Goal: Navigation & Orientation: Find specific page/section

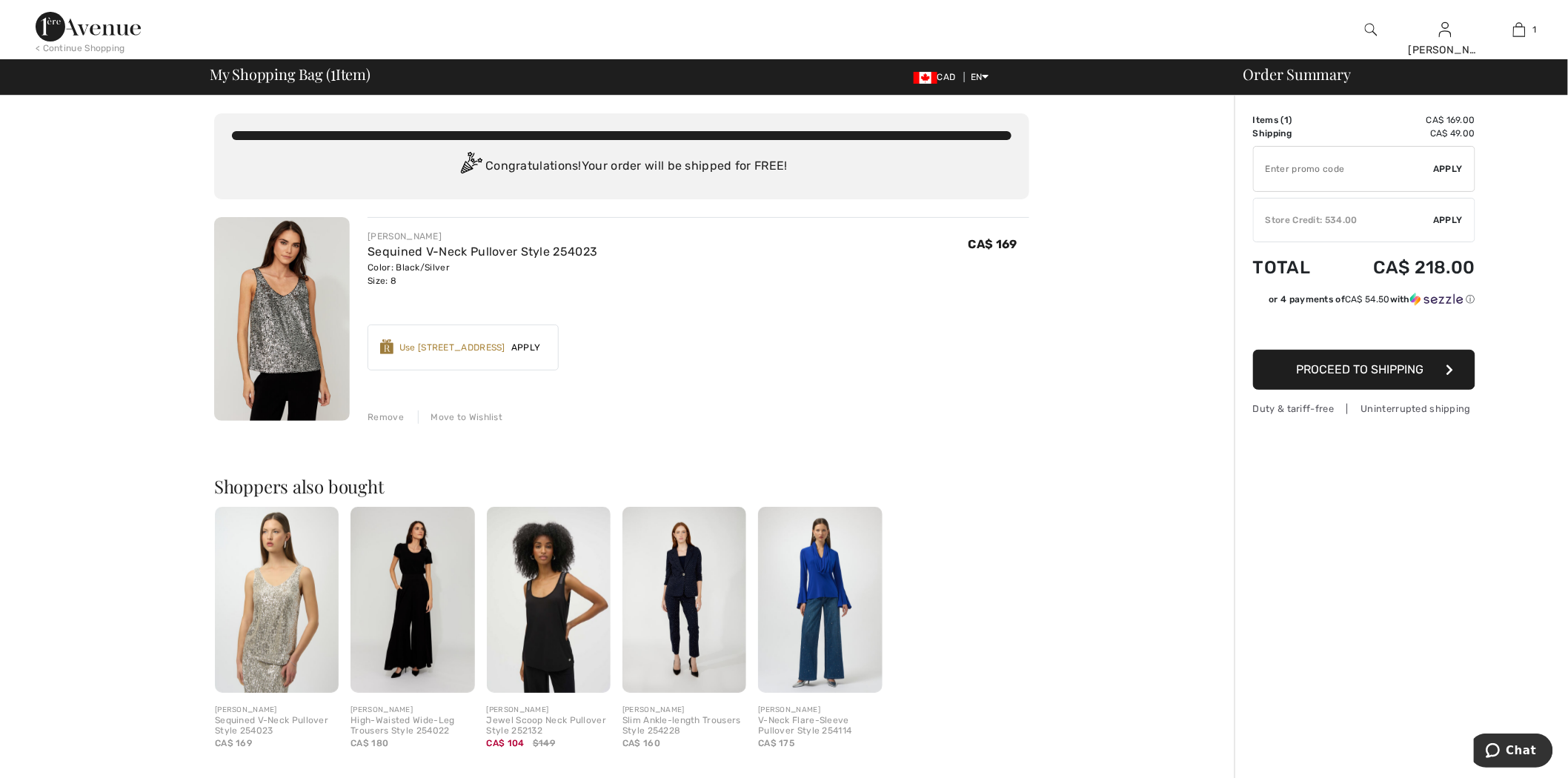
click at [116, 24] on img at bounding box center [88, 27] width 105 height 29
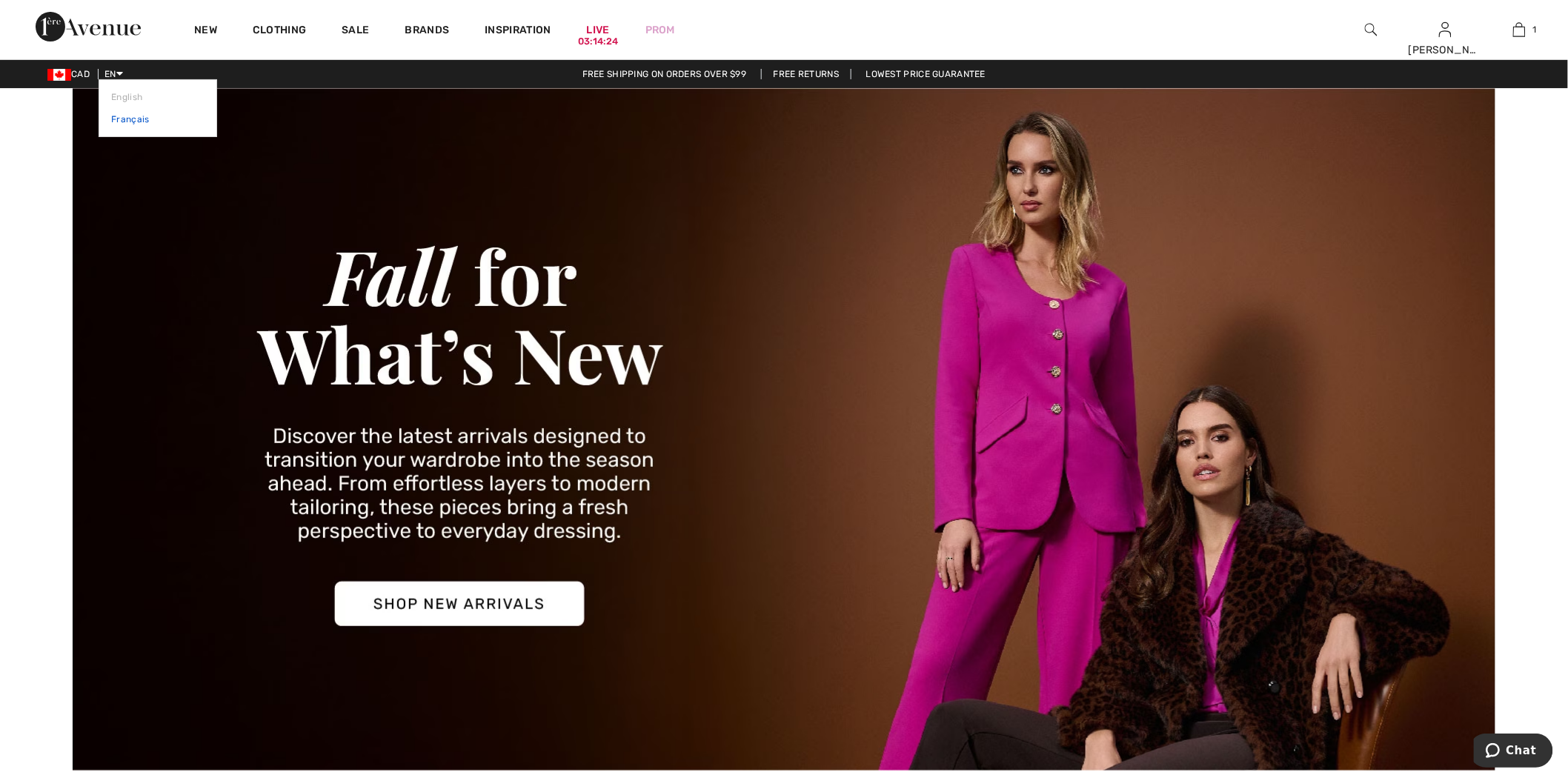
click at [123, 120] on link "Français" at bounding box center [158, 119] width 93 height 22
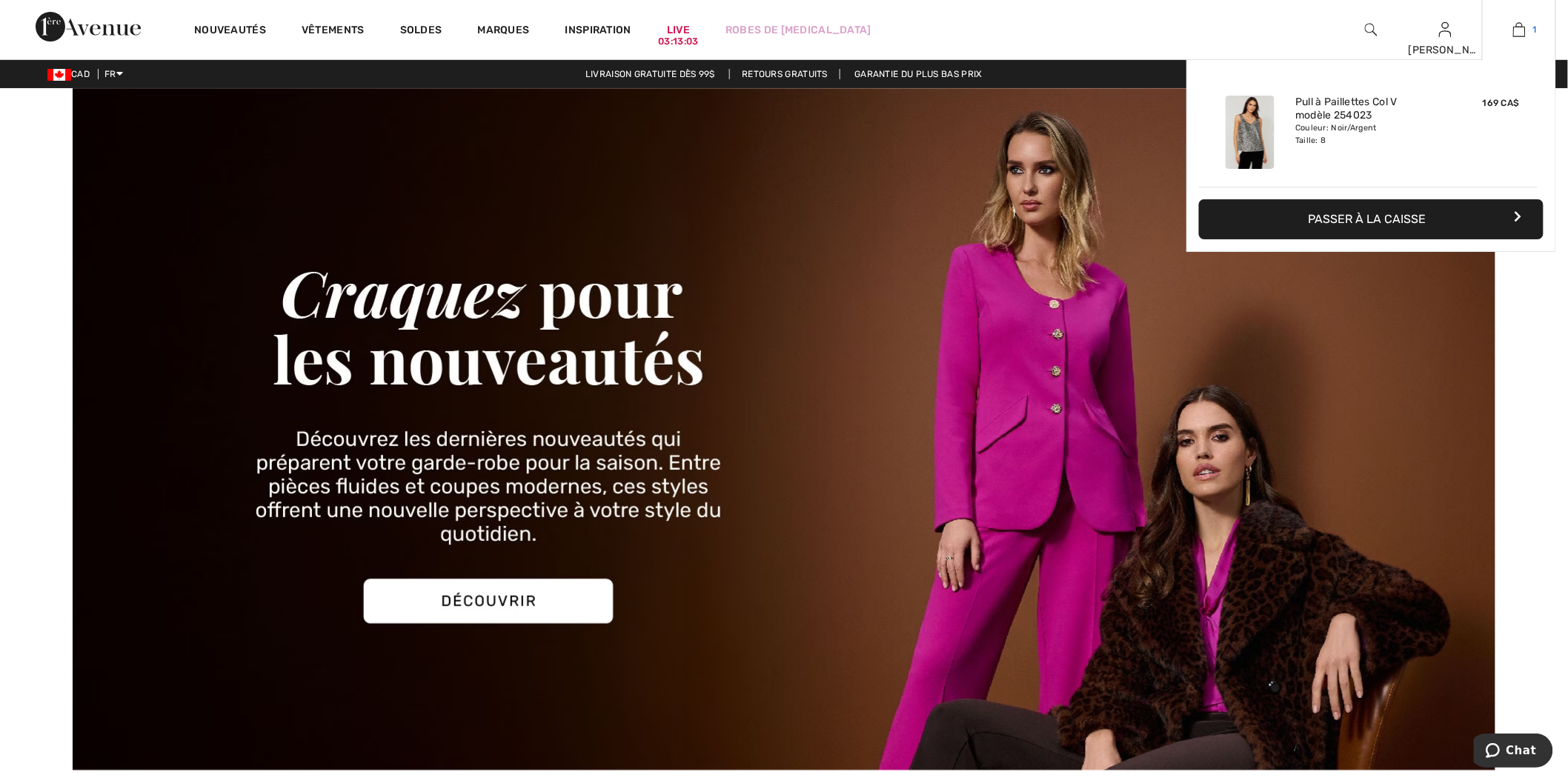
click at [1516, 34] on img at bounding box center [1520, 29] width 13 height 18
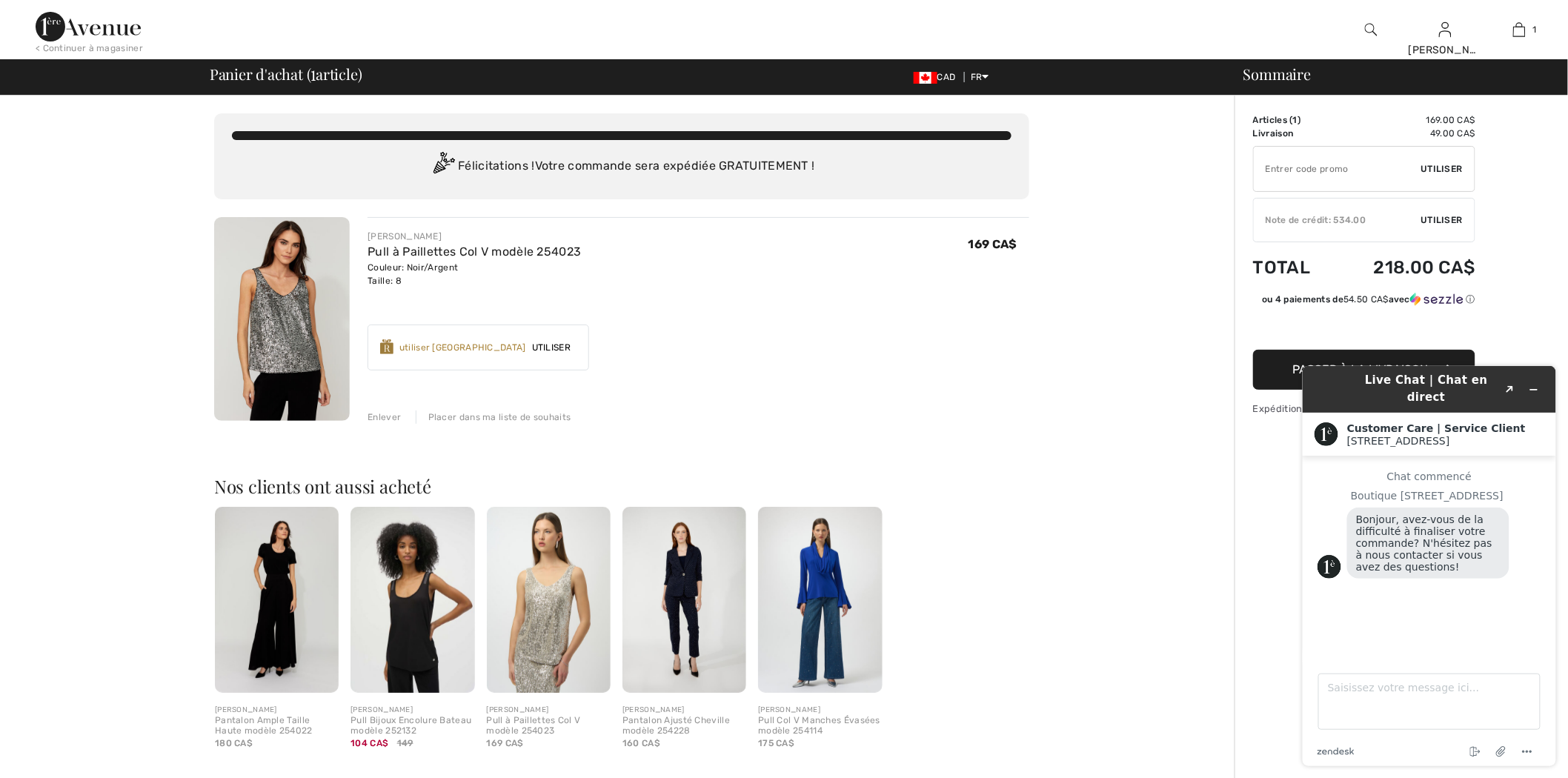
click at [107, 22] on img at bounding box center [88, 27] width 105 height 29
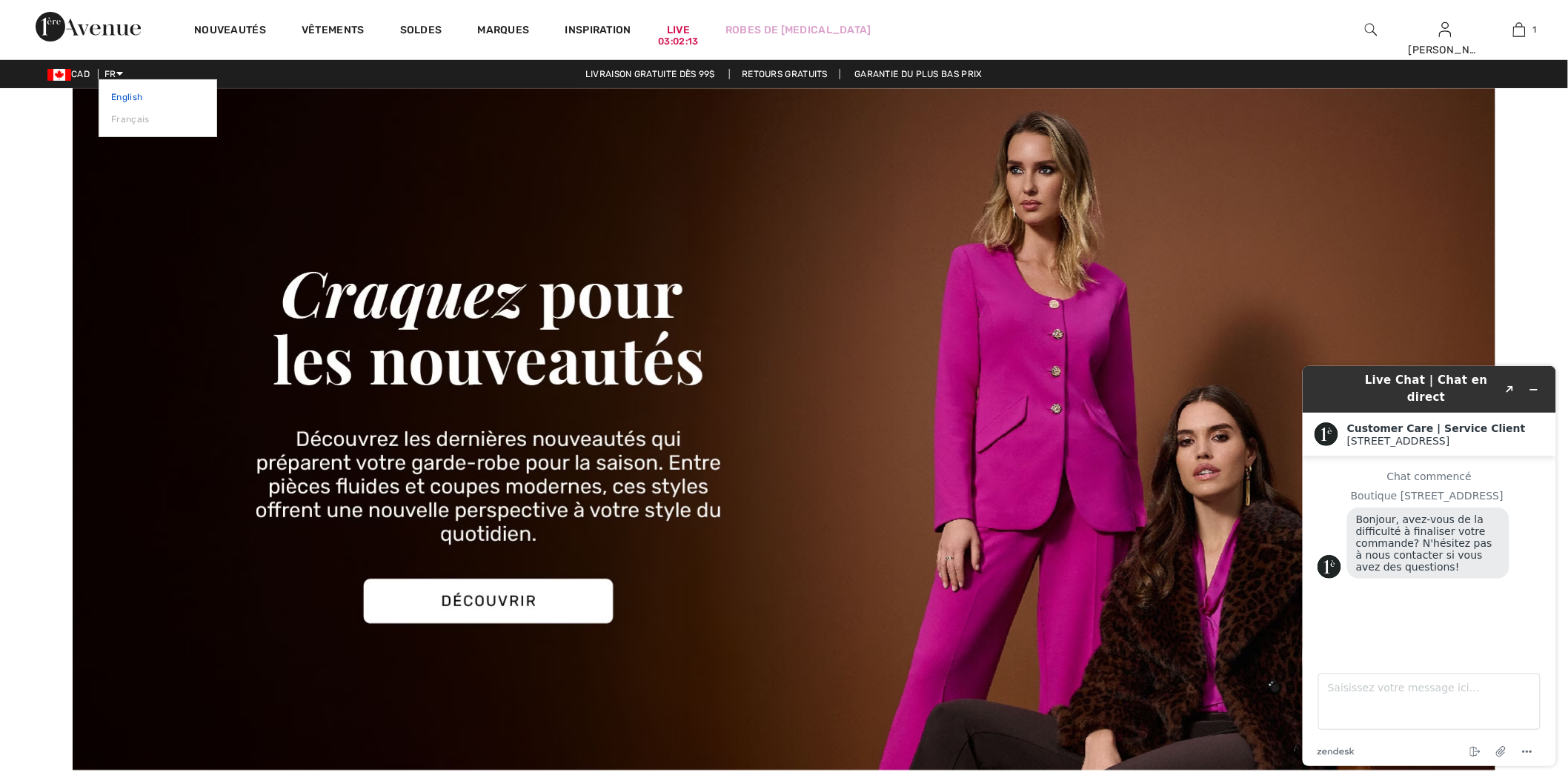
click at [124, 99] on link "English" at bounding box center [158, 98] width 93 height 22
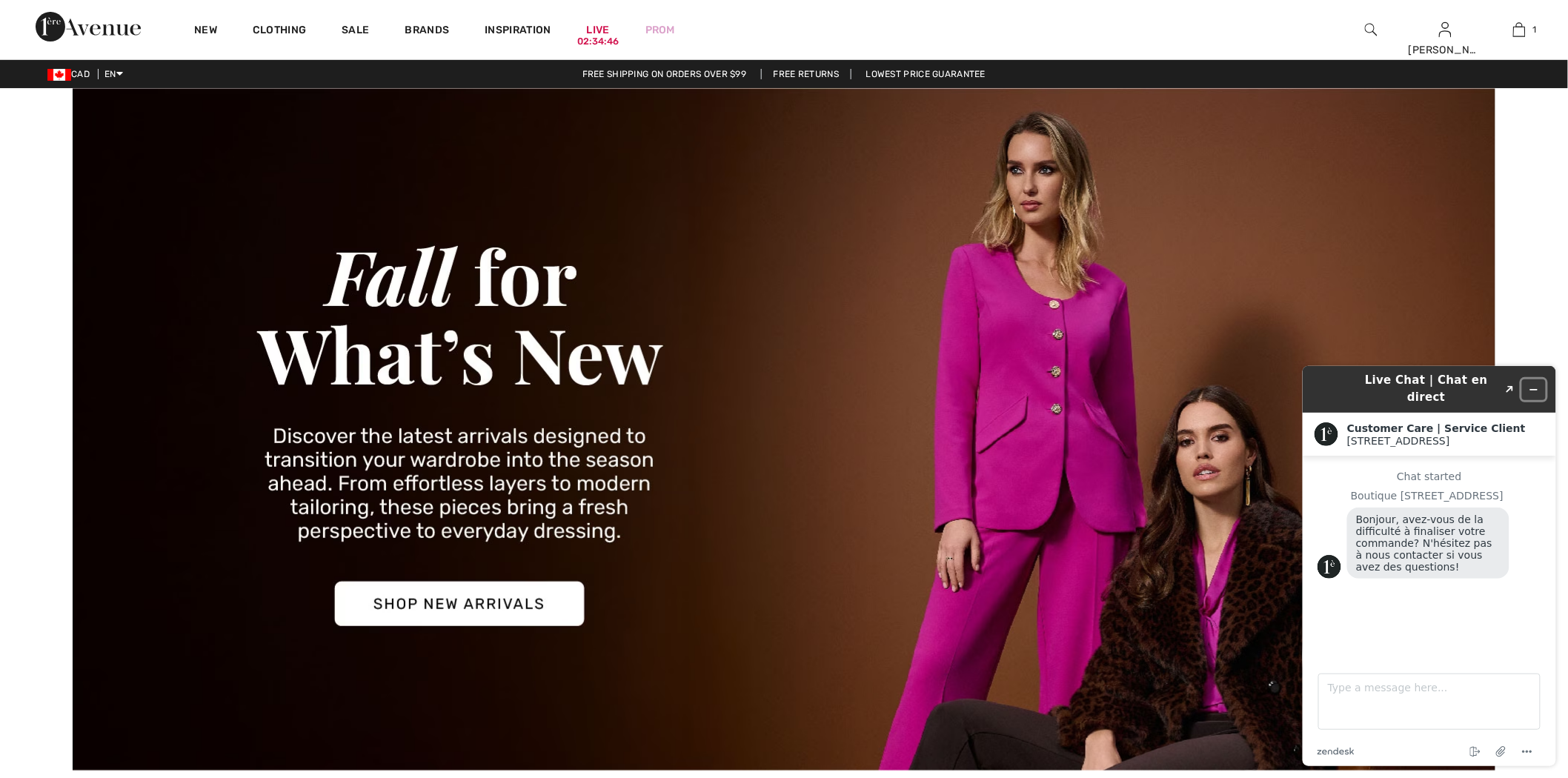
click at [1536, 384] on icon "Minimize widget" at bounding box center [1533, 389] width 10 height 10
